Goal: Information Seeking & Learning: Check status

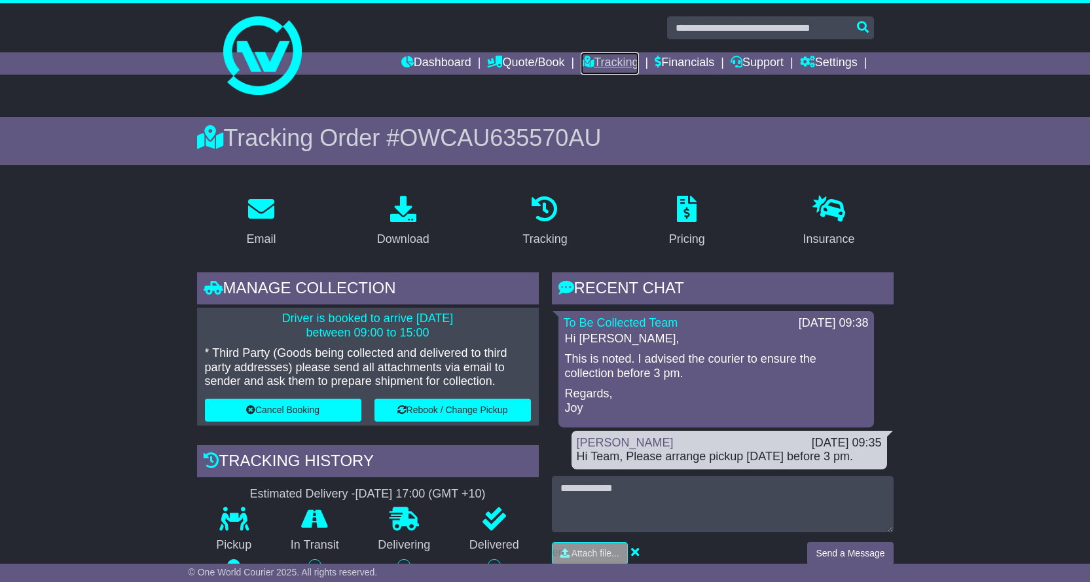
click at [623, 65] on link "Tracking" at bounding box center [610, 63] width 58 height 22
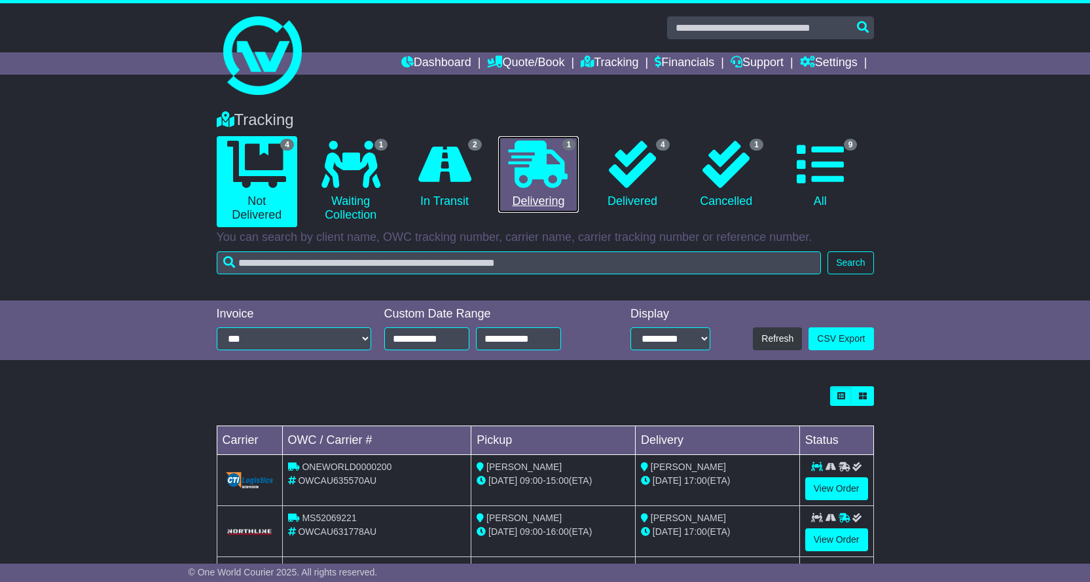
click at [552, 170] on icon at bounding box center [538, 164] width 59 height 47
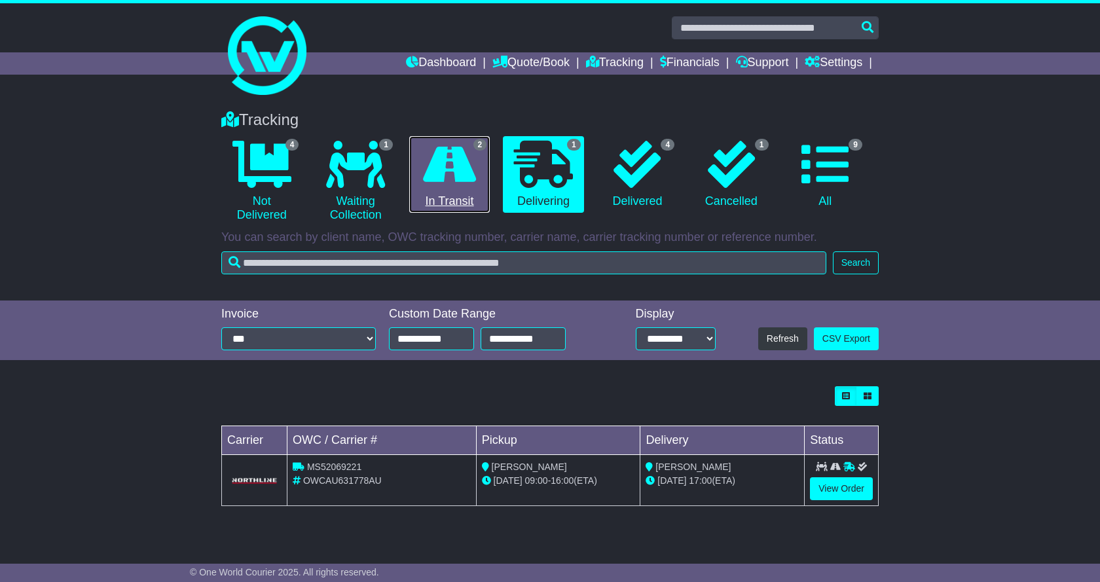
click at [460, 169] on icon at bounding box center [449, 164] width 53 height 47
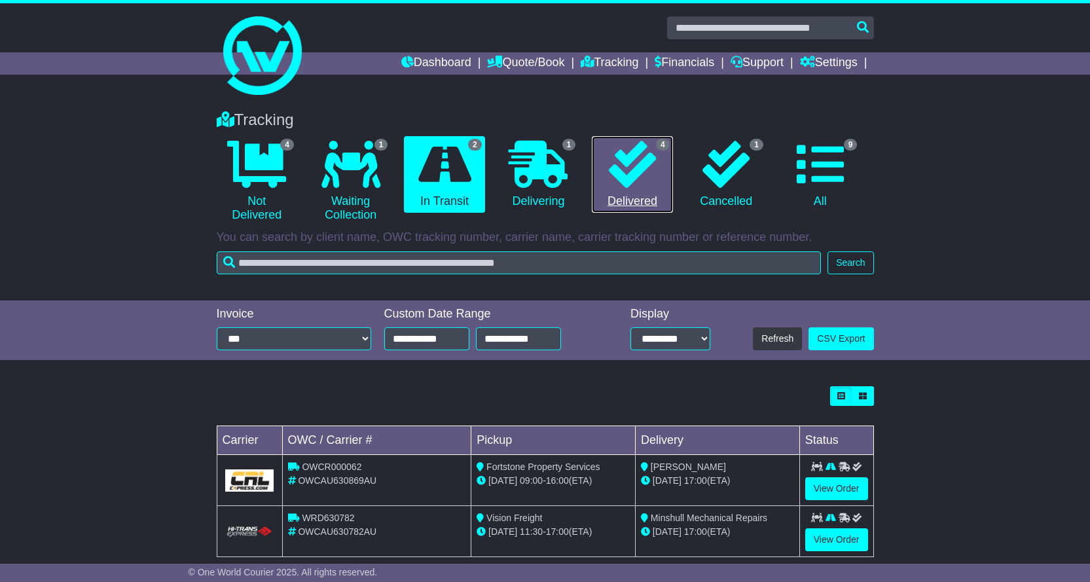
click at [660, 166] on link "4 Delivered" at bounding box center [632, 174] width 81 height 77
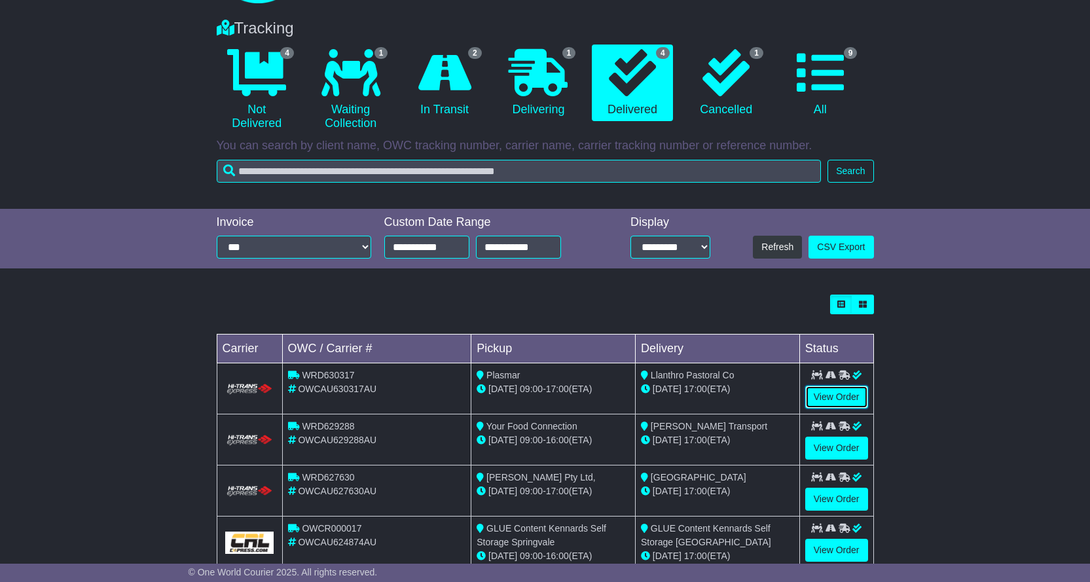
scroll to position [60, 0]
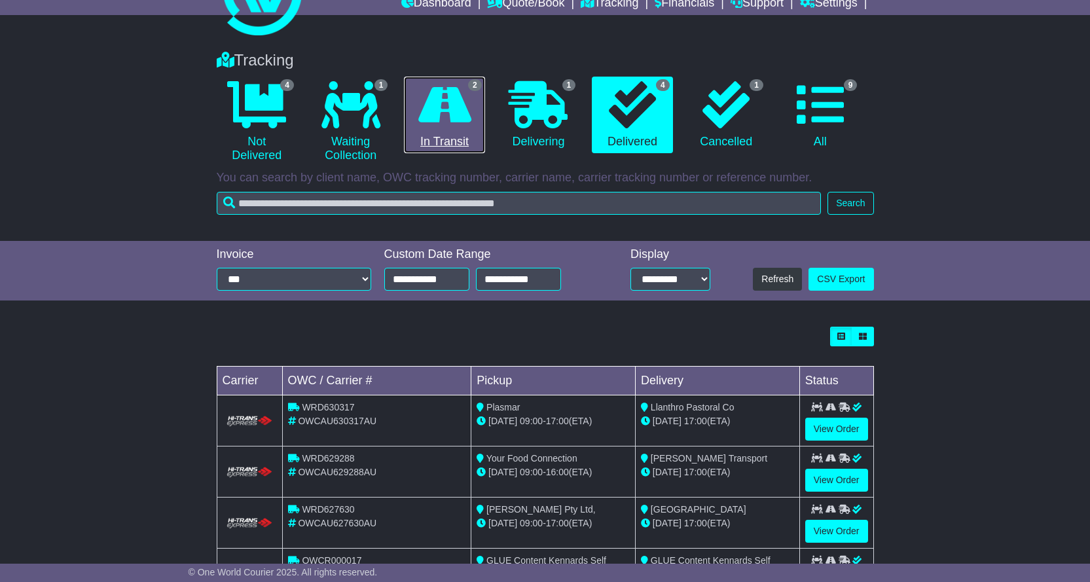
click at [469, 114] on icon at bounding box center [444, 104] width 53 height 47
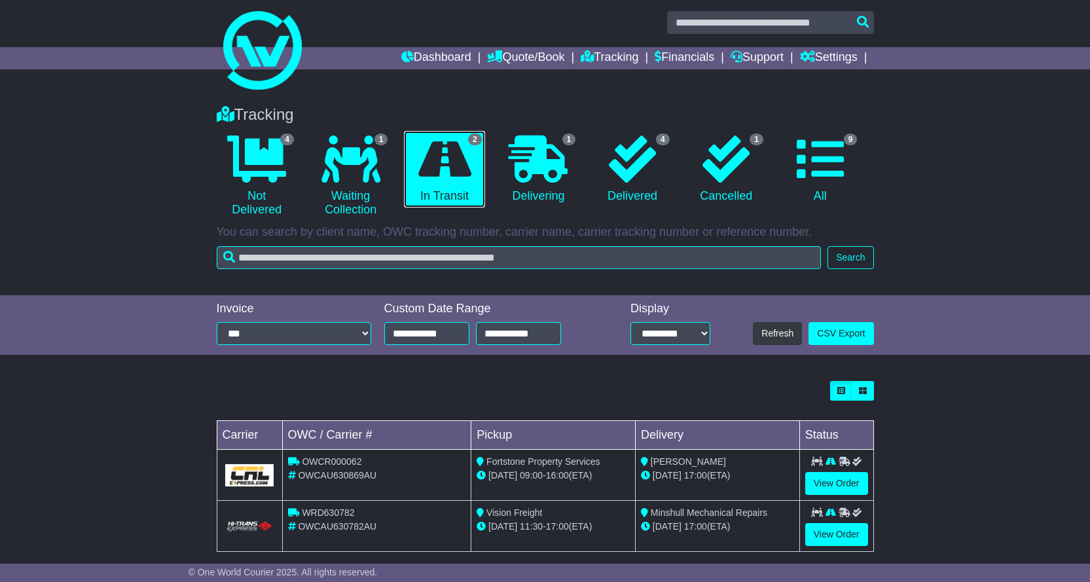
scroll to position [22, 0]
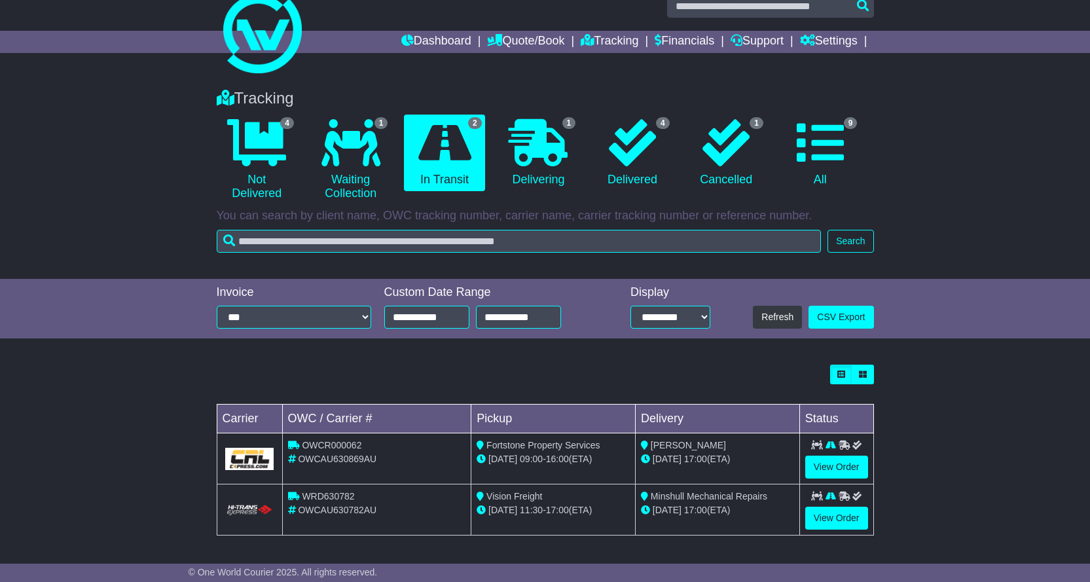
click at [330, 496] on span "WRD630782" at bounding box center [328, 496] width 52 height 10
copy span "WRD630782"
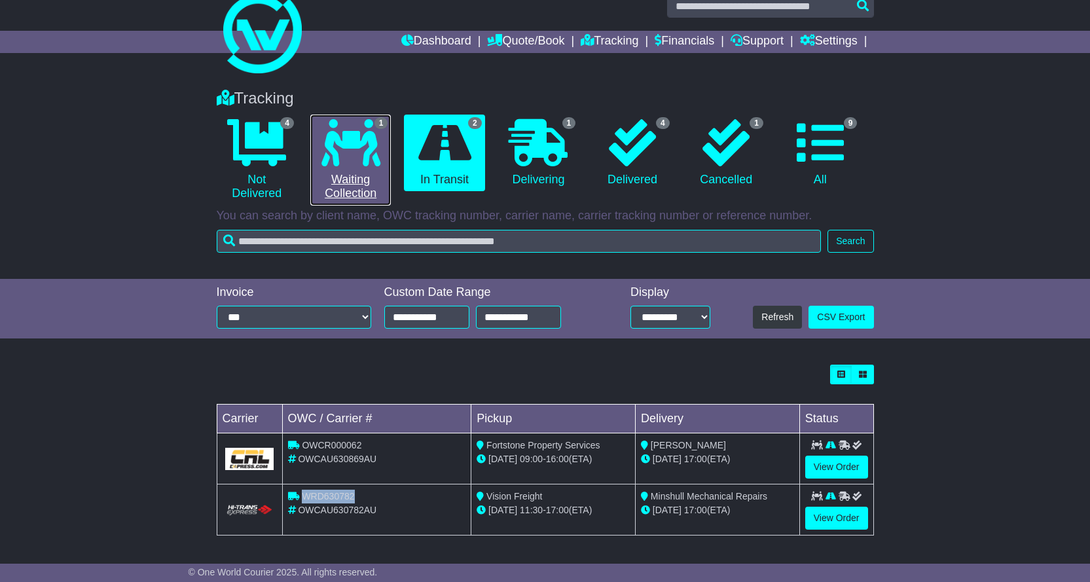
click at [373, 154] on icon at bounding box center [350, 142] width 59 height 47
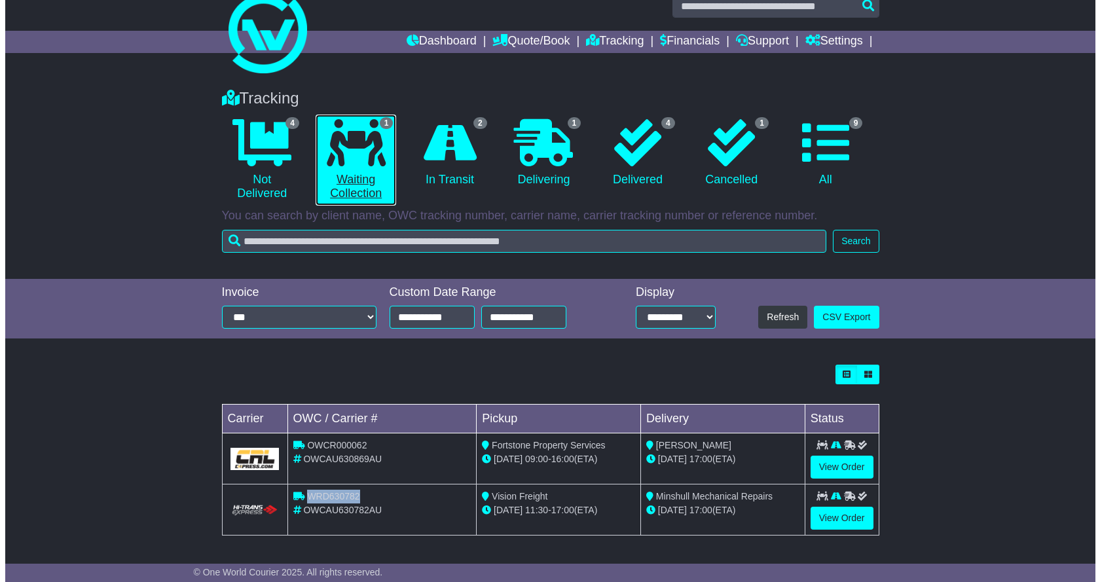
scroll to position [0, 0]
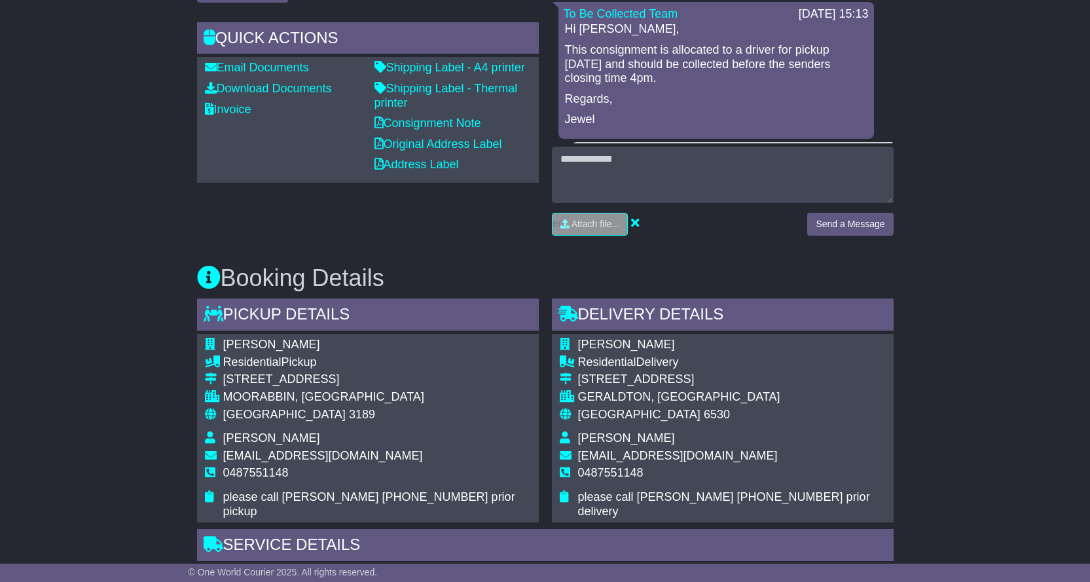
scroll to position [589, 0]
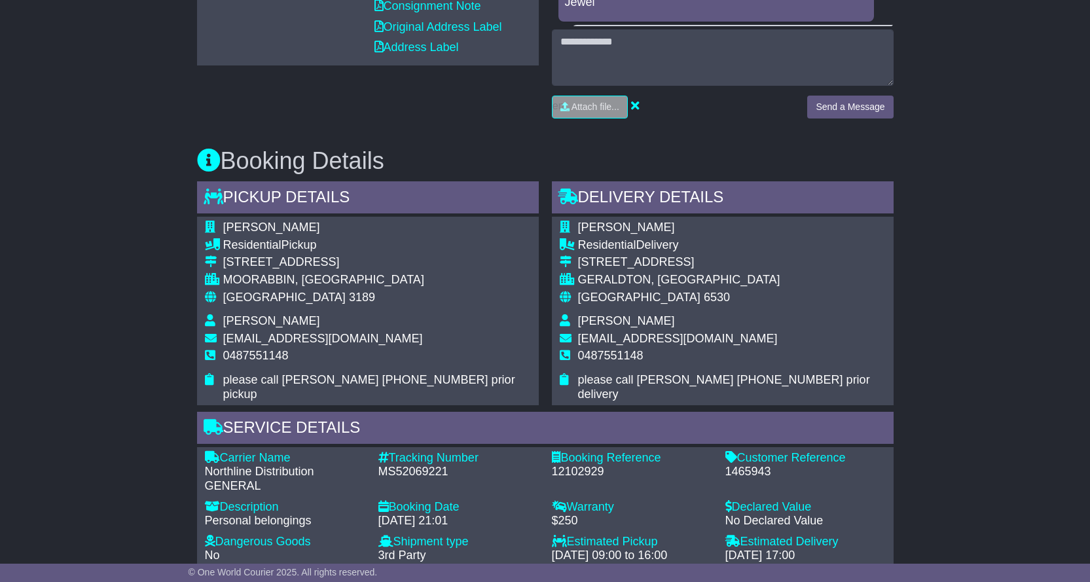
click at [575, 465] on div "12102929" at bounding box center [632, 472] width 160 height 14
click at [425, 465] on div "MS52069221" at bounding box center [458, 472] width 160 height 14
copy div "MS52069221"
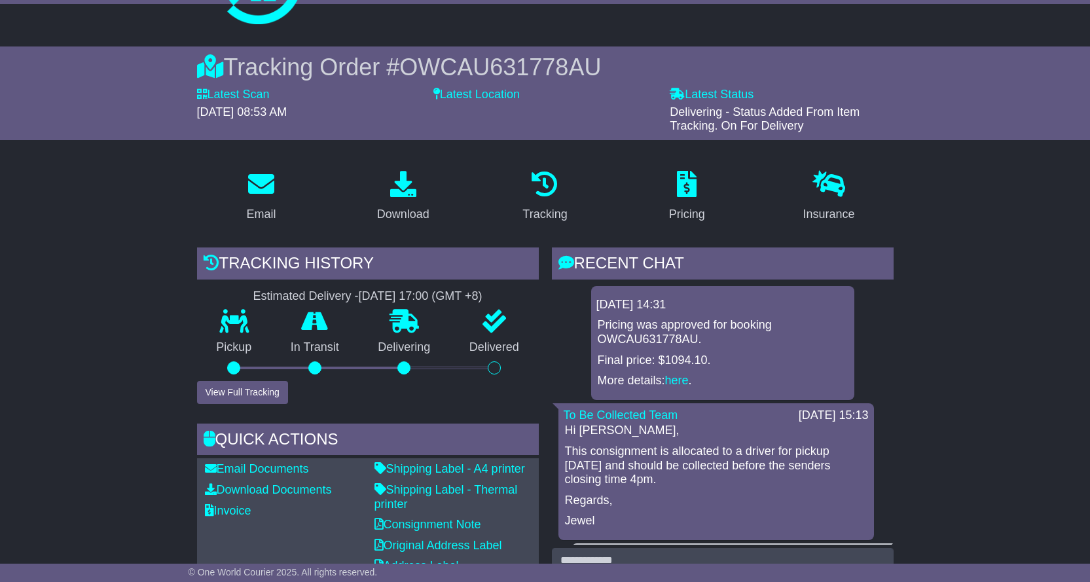
scroll to position [0, 0]
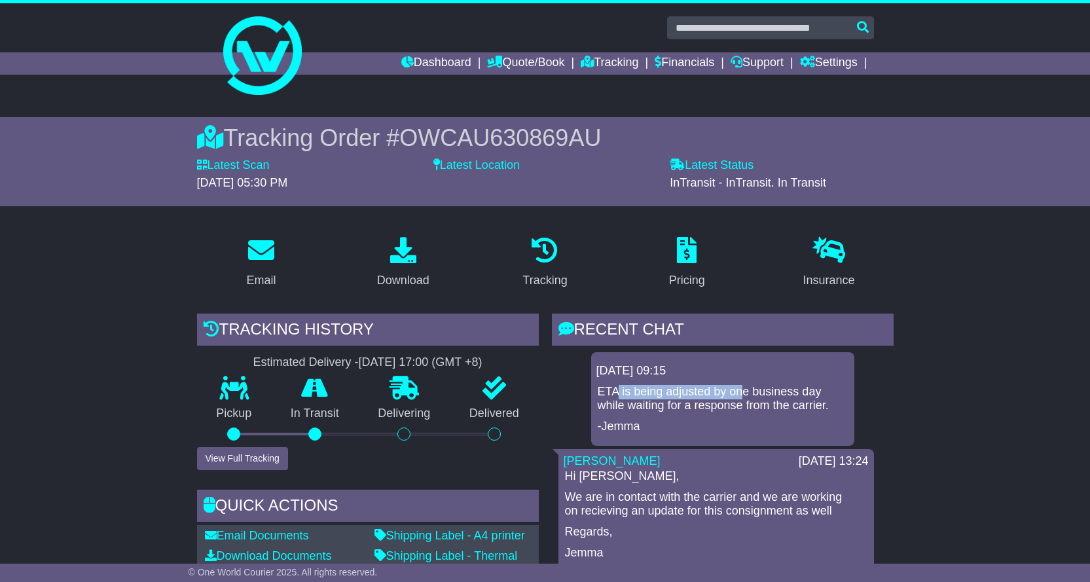
drag, startPoint x: 644, startPoint y: 391, endPoint x: 757, endPoint y: 389, distance: 112.6
click at [747, 391] on p "ETA is being adjusted by one business day while waiting for a response from the…" at bounding box center [723, 399] width 250 height 28
click at [757, 389] on p "ETA is being adjusted by one business day while waiting for a response from the…" at bounding box center [723, 399] width 250 height 28
drag, startPoint x: 696, startPoint y: 388, endPoint x: 798, endPoint y: 393, distance: 102.2
click at [789, 391] on p "ETA is being adjusted by one business day while waiting for a response from the…" at bounding box center [723, 399] width 250 height 28
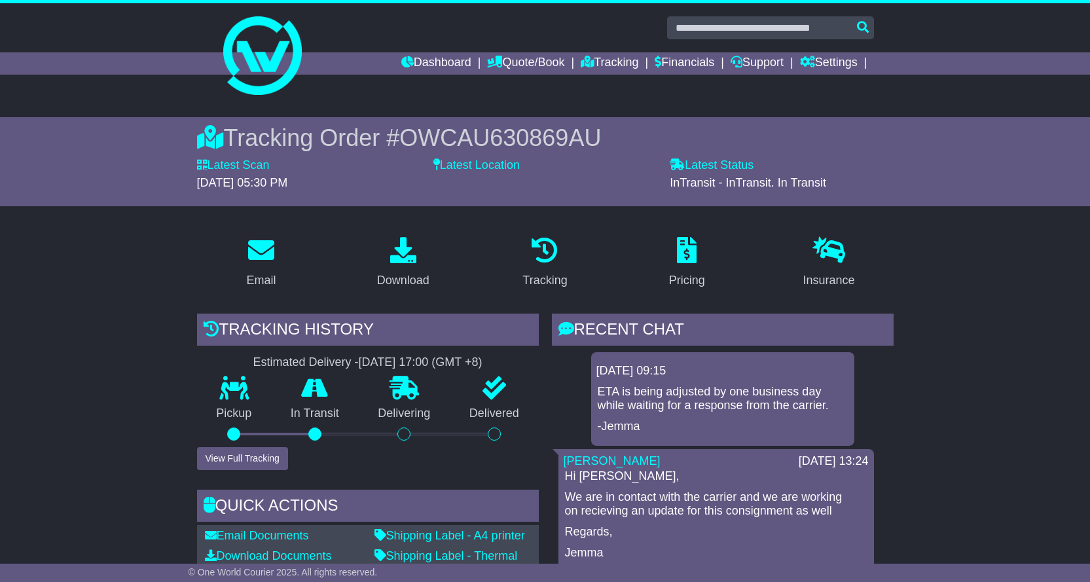
click at [798, 393] on p "ETA is being adjusted by one business day while waiting for a response from the…" at bounding box center [723, 399] width 250 height 28
click at [795, 394] on p "ETA is being adjusted by one business day while waiting for a response from the…" at bounding box center [723, 399] width 250 height 28
drag, startPoint x: 626, startPoint y: 405, endPoint x: 740, endPoint y: 409, distance: 113.3
click at [740, 409] on p "ETA is being adjusted by one business day while waiting for a response from the…" at bounding box center [723, 399] width 250 height 28
drag, startPoint x: 748, startPoint y: 409, endPoint x: 772, endPoint y: 408, distance: 24.3
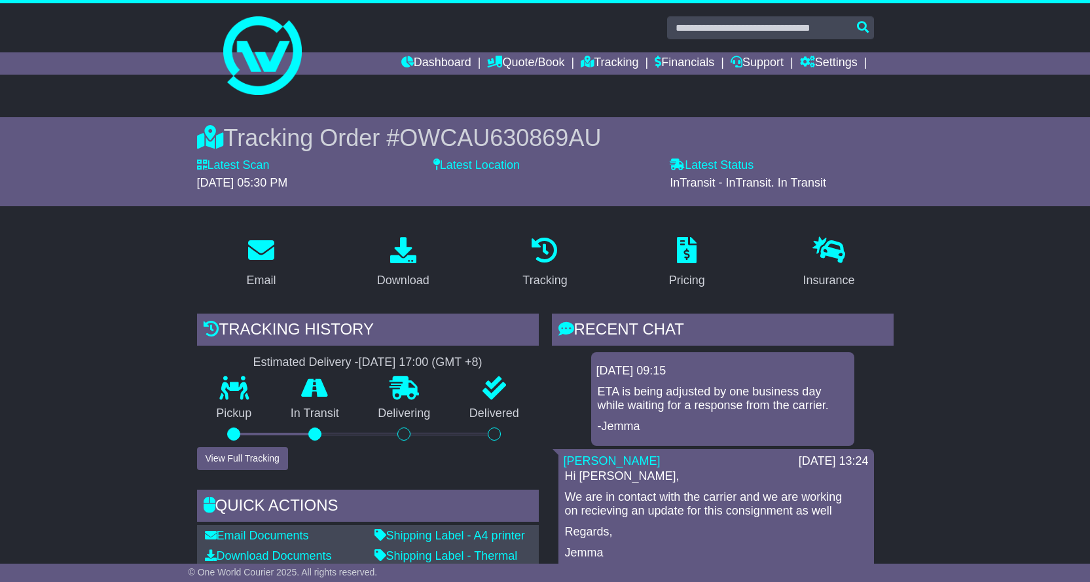
click at [752, 409] on p "ETA is being adjusted by one business day while waiting for a response from the…" at bounding box center [723, 399] width 250 height 28
drag, startPoint x: 772, startPoint y: 408, endPoint x: 810, endPoint y: 406, distance: 37.4
click at [796, 408] on p "ETA is being adjusted by one business day while waiting for a response from the…" at bounding box center [723, 399] width 250 height 28
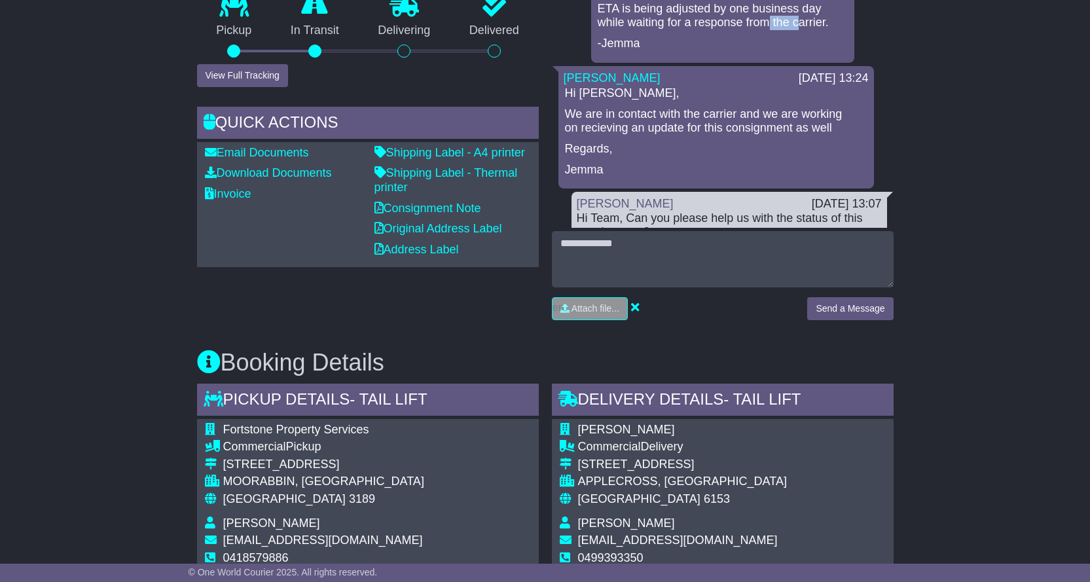
scroll to position [120, 0]
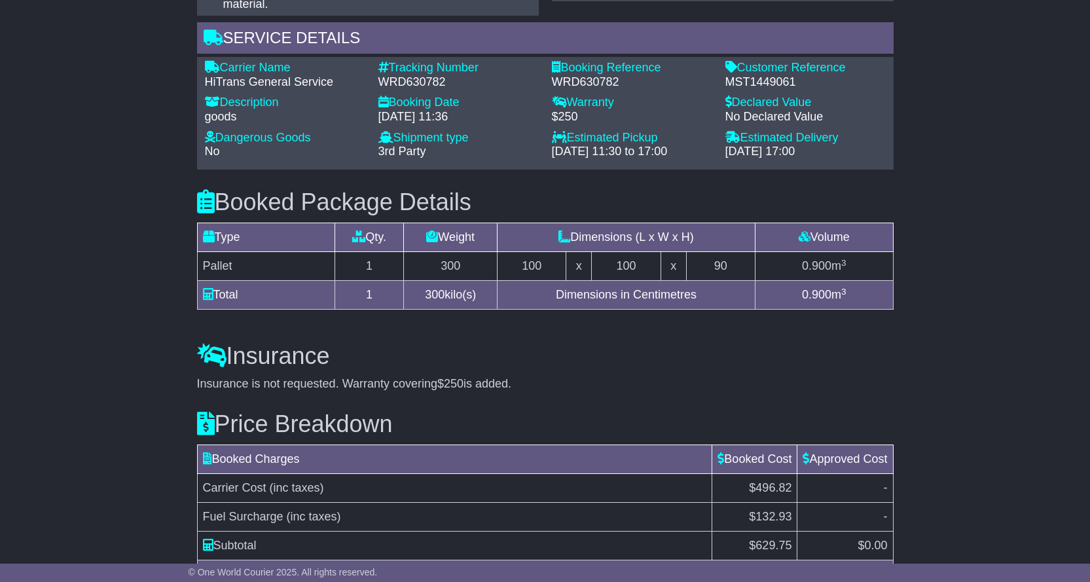
scroll to position [1058, 0]
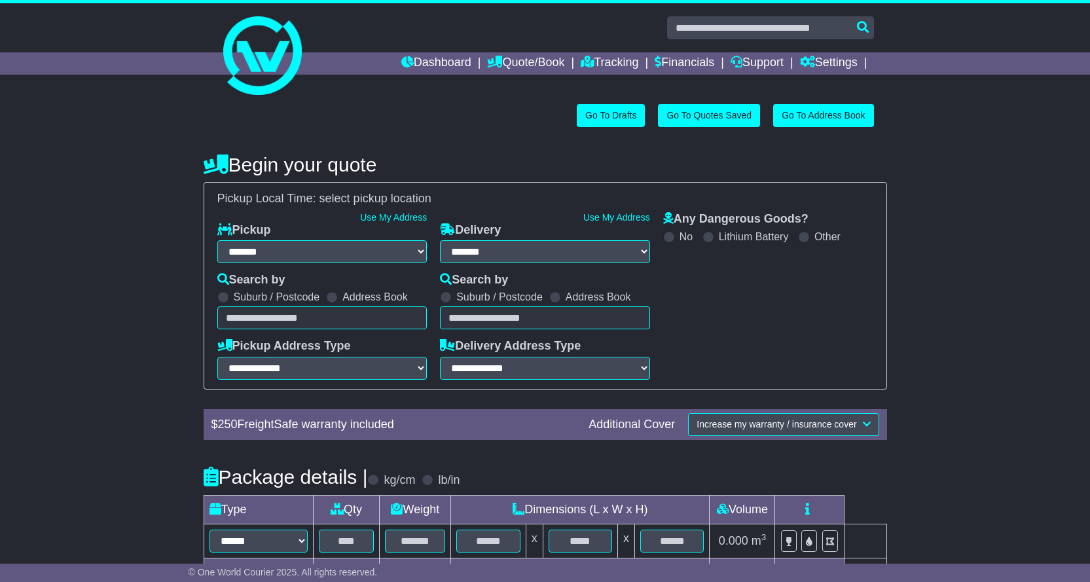
select select "**"
